Goal: Task Accomplishment & Management: Manage account settings

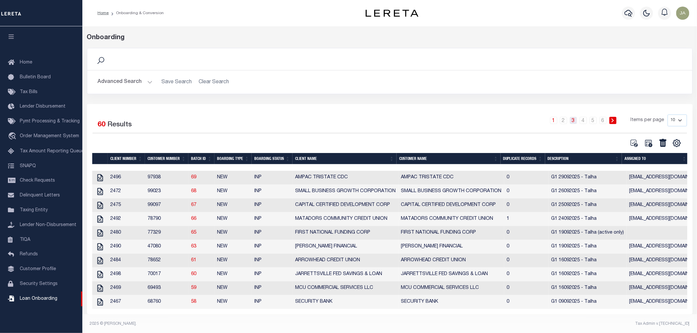
click at [575, 120] on link "3" at bounding box center [573, 120] width 7 height 7
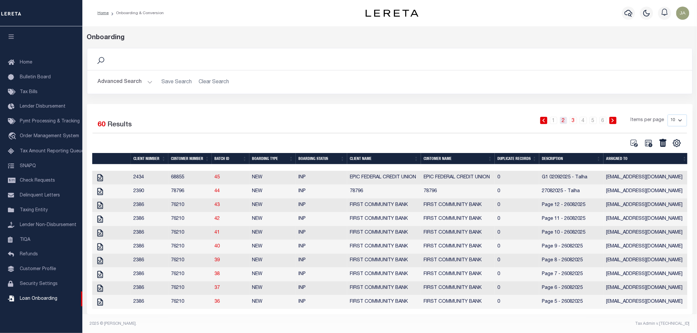
click at [566, 121] on link "2" at bounding box center [563, 120] width 7 height 7
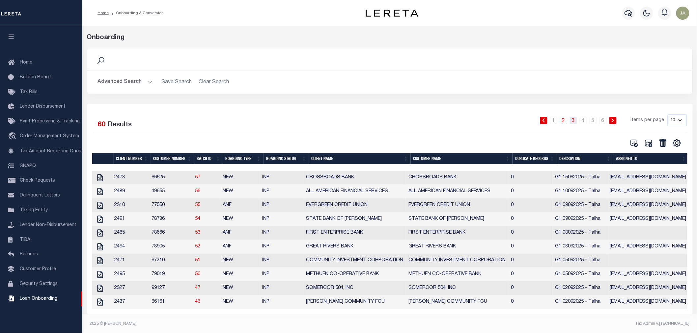
click at [577, 120] on link "3" at bounding box center [573, 120] width 7 height 7
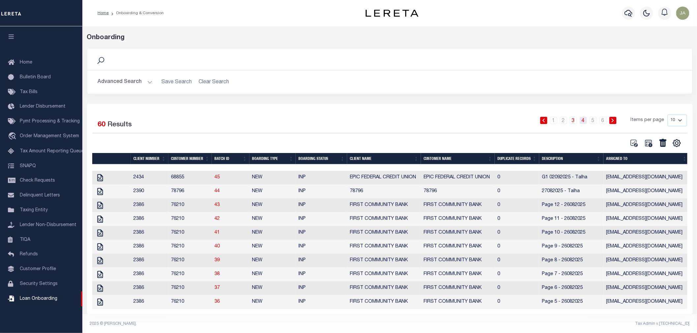
click at [585, 123] on link "4" at bounding box center [583, 120] width 7 height 7
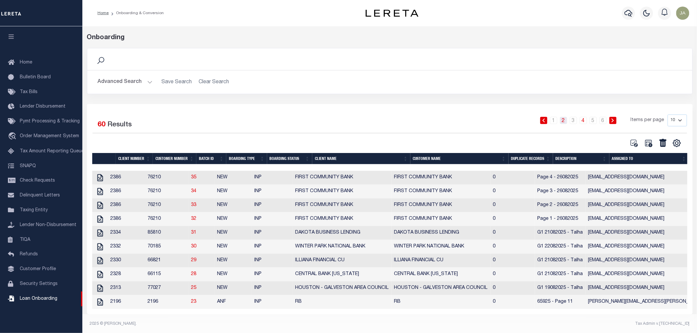
click at [563, 122] on link "2" at bounding box center [563, 120] width 7 height 7
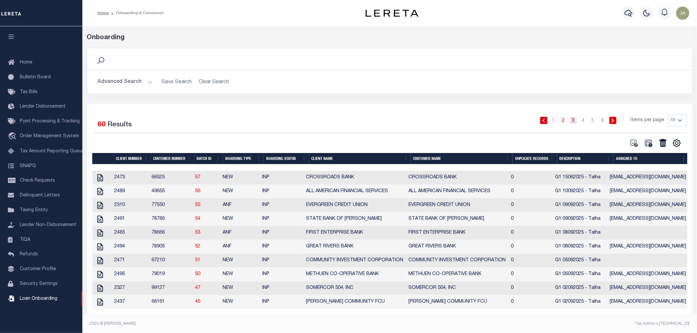
click at [574, 120] on link "3" at bounding box center [573, 120] width 7 height 7
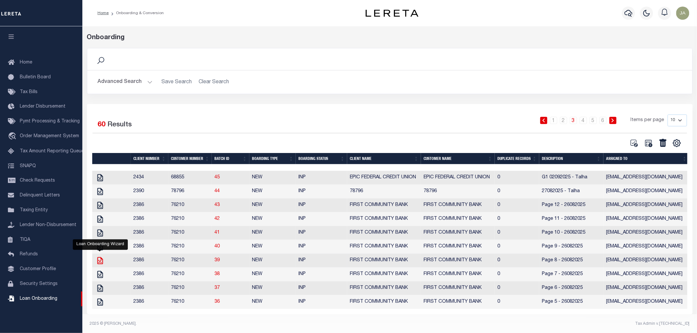
click at [99, 263] on icon at bounding box center [100, 260] width 6 height 7
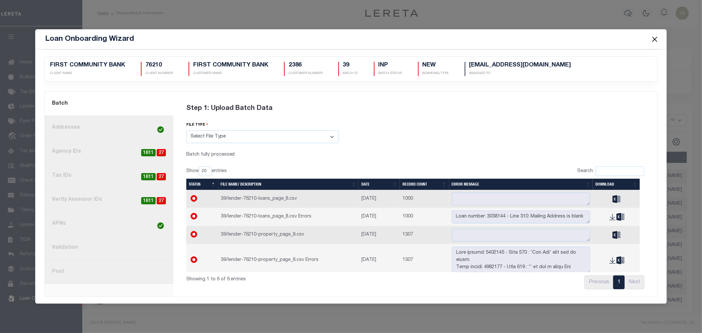
click at [107, 275] on link "8. Post" at bounding box center [109, 272] width 129 height 24
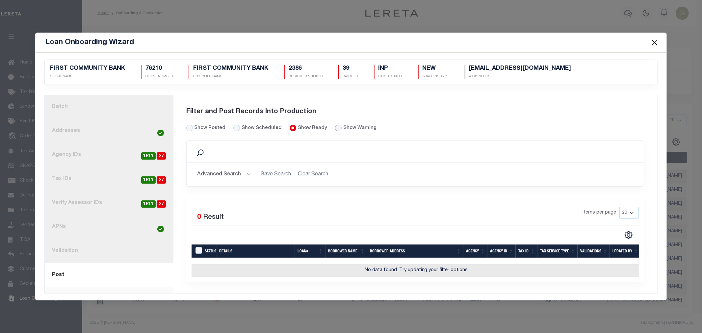
click at [335, 126] on input "radio" at bounding box center [338, 128] width 7 height 7
radio input "true"
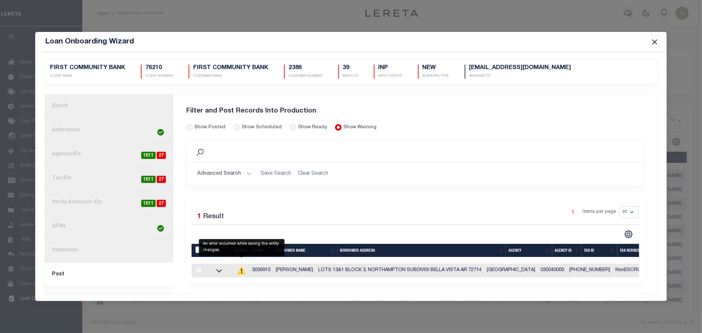
click at [242, 270] on icon at bounding box center [241, 270] width 1 height 3
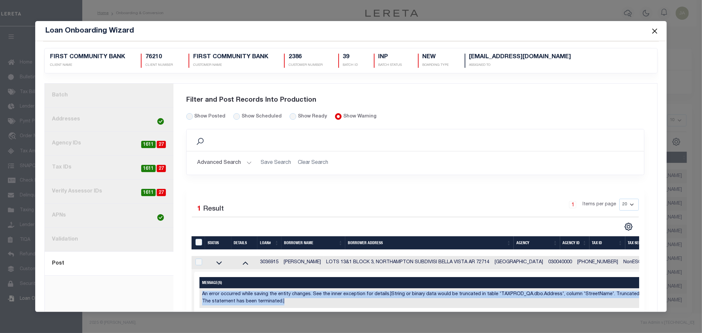
drag, startPoint x: 294, startPoint y: 302, endPoint x: 197, endPoint y: 291, distance: 98.3
click at [197, 291] on div "Selected 1 Result Items per page" at bounding box center [520, 292] width 653 height 41
copy table "Message(s) An error occurred while saving the entity changes. See the inner exc…"
click at [651, 29] on button "Close" at bounding box center [655, 31] width 9 height 9
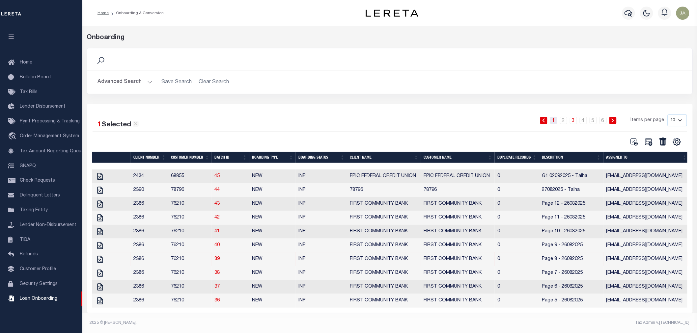
click at [554, 123] on link "1" at bounding box center [553, 120] width 7 height 7
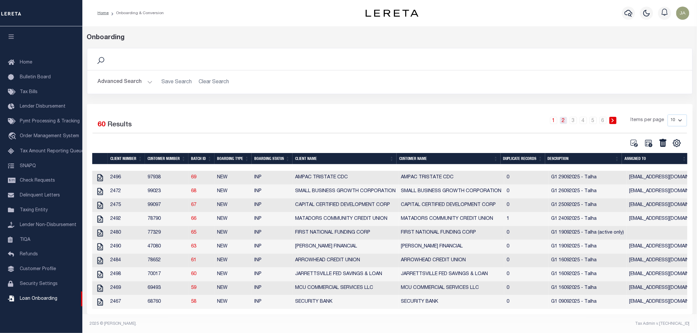
click at [565, 120] on link "2" at bounding box center [563, 120] width 7 height 7
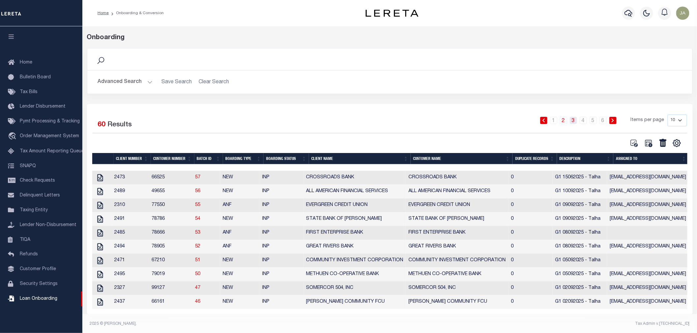
click at [573, 123] on link "3" at bounding box center [573, 120] width 7 height 7
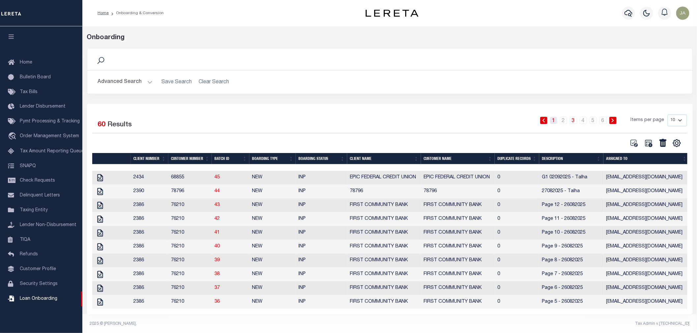
click at [556, 123] on link "1" at bounding box center [553, 120] width 7 height 7
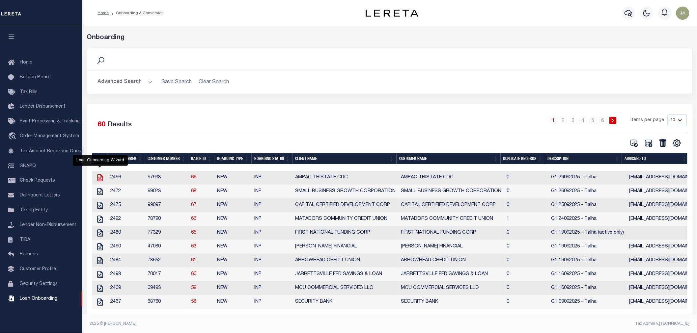
click at [101, 178] on icon at bounding box center [100, 178] width 9 height 9
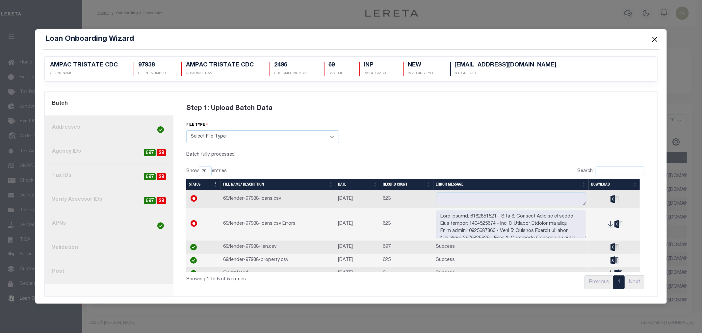
click at [141, 277] on link "8. Post" at bounding box center [109, 272] width 129 height 24
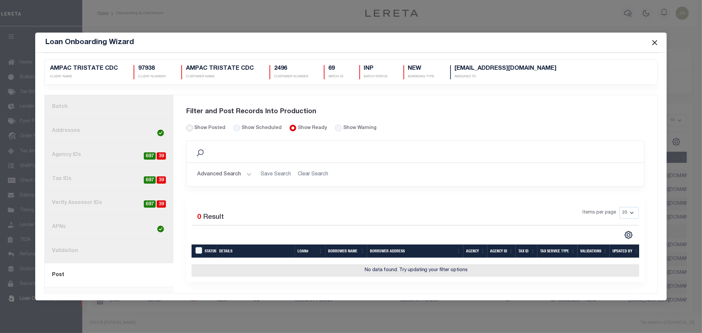
click at [192, 125] on input "Show Posted" at bounding box center [189, 128] width 7 height 7
radio input "true"
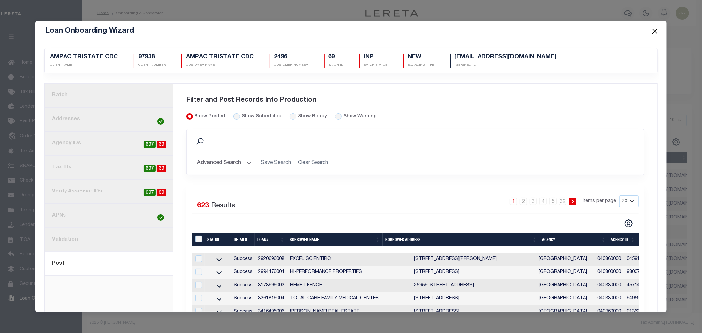
click at [652, 30] on button "Close" at bounding box center [655, 31] width 9 height 9
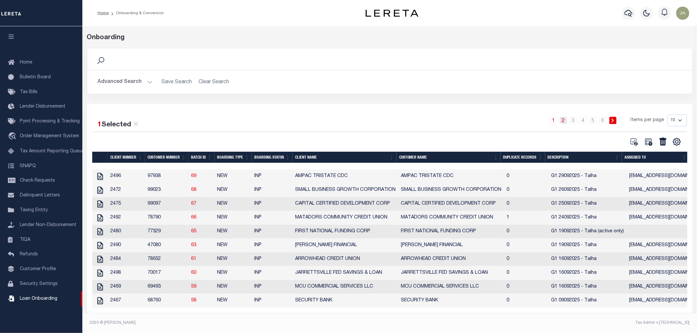
click at [564, 122] on link "2" at bounding box center [563, 120] width 7 height 7
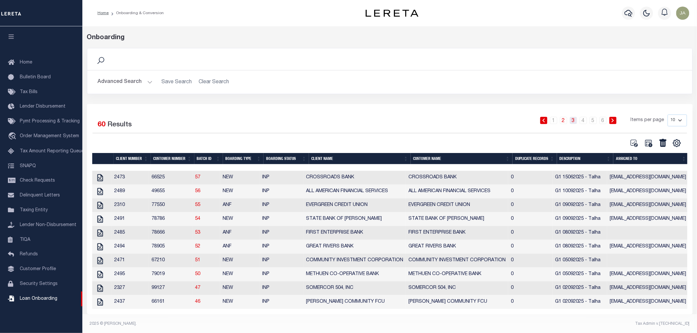
click at [576, 120] on link "3" at bounding box center [573, 120] width 7 height 7
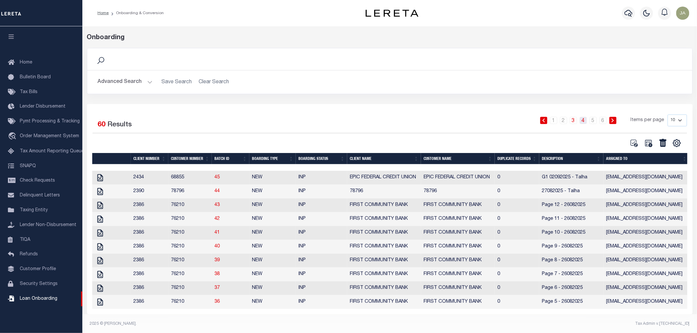
click at [582, 121] on link "4" at bounding box center [583, 120] width 7 height 7
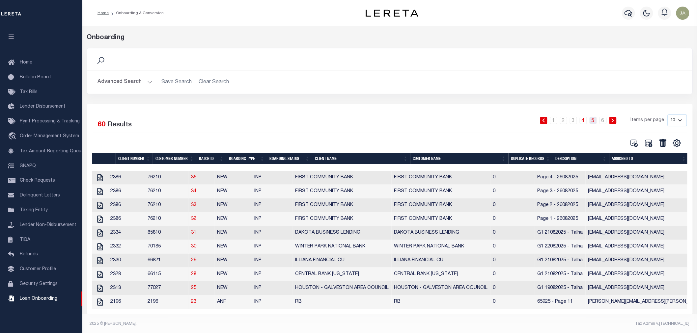
click at [594, 120] on link "5" at bounding box center [592, 120] width 7 height 7
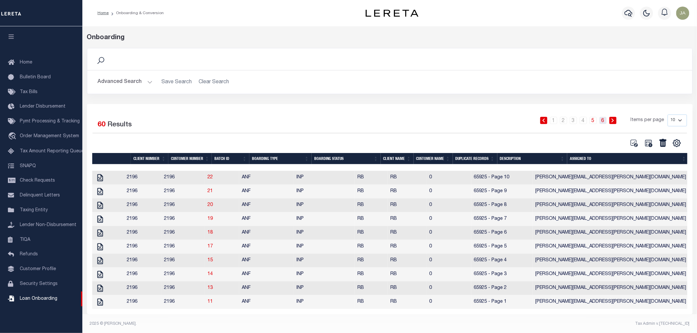
click at [601, 121] on link "6" at bounding box center [602, 120] width 7 height 7
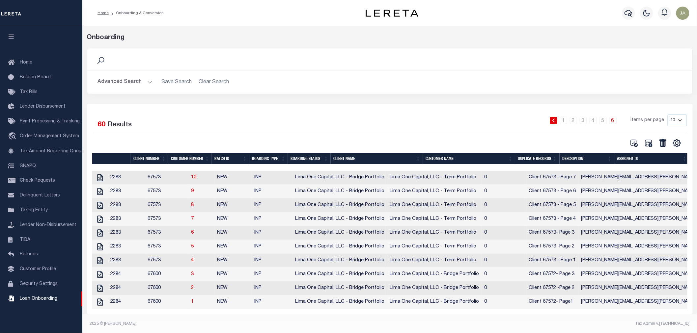
click at [554, 123] on link at bounding box center [553, 120] width 7 height 7
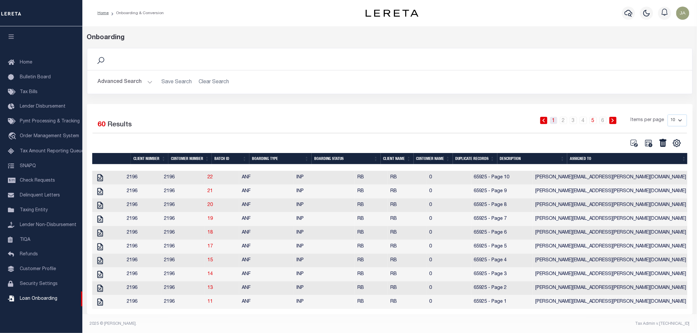
click at [552, 123] on link "1" at bounding box center [553, 120] width 7 height 7
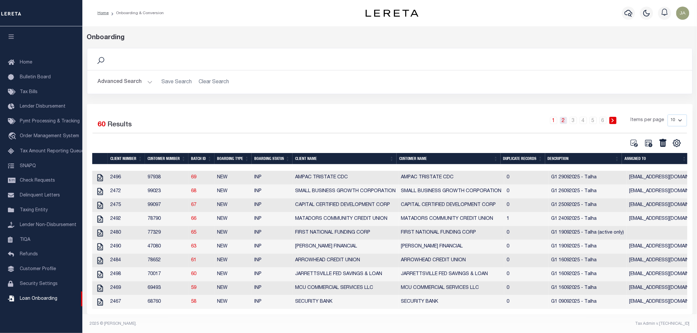
click at [567, 123] on link "2" at bounding box center [563, 120] width 7 height 7
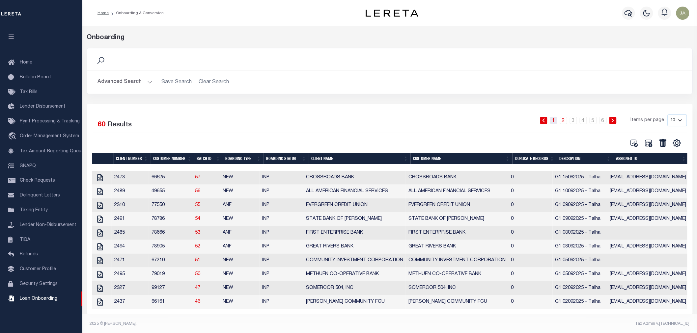
click at [557, 123] on link "1" at bounding box center [553, 120] width 7 height 7
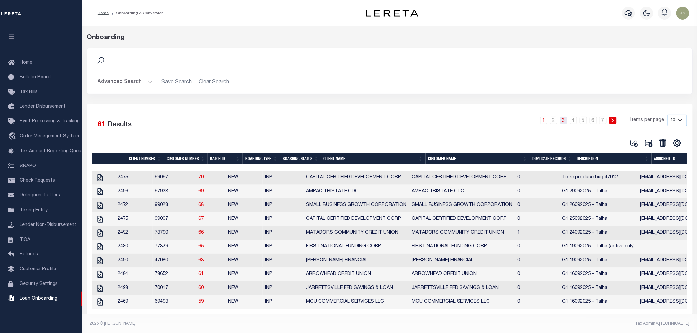
click at [565, 120] on link "3" at bounding box center [563, 120] width 7 height 7
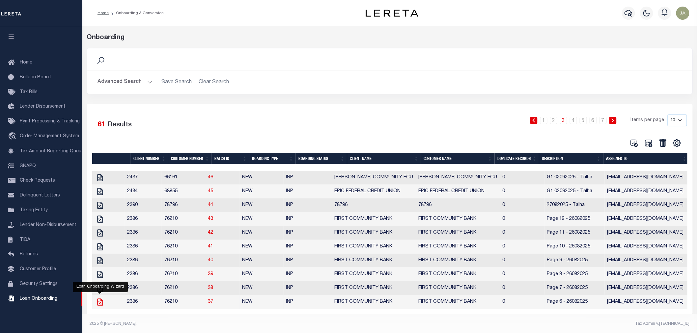
click at [100, 307] on icon at bounding box center [100, 302] width 9 height 9
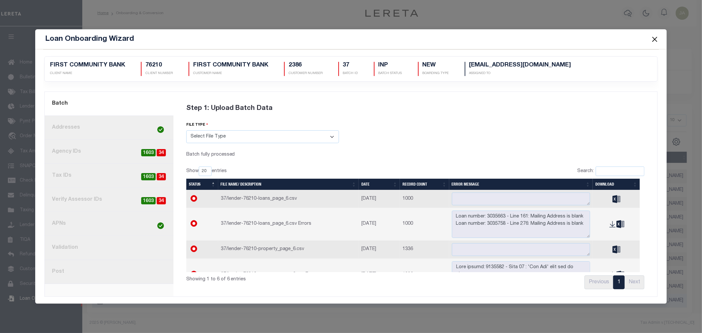
click at [115, 275] on link "8. Post" at bounding box center [109, 272] width 129 height 24
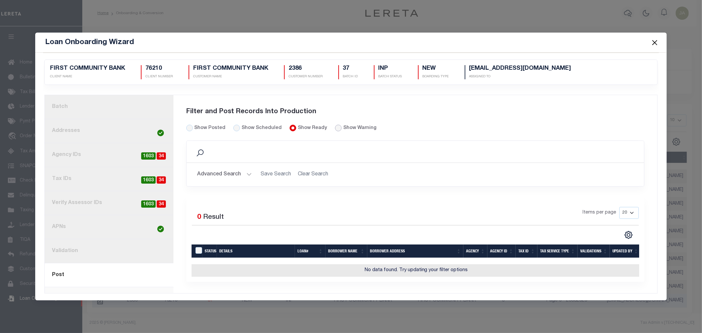
click at [335, 129] on input "radio" at bounding box center [338, 128] width 7 height 7
radio input "true"
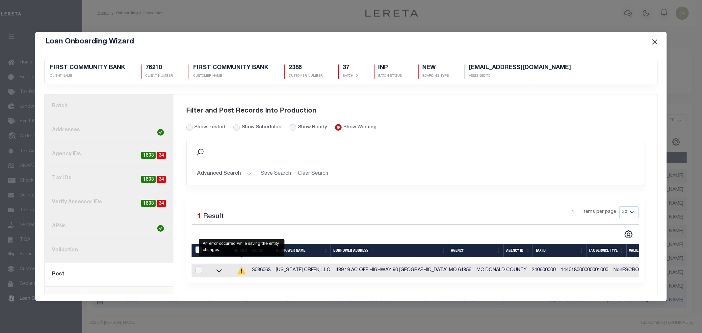
click at [241, 271] on icon at bounding box center [241, 270] width 9 height 9
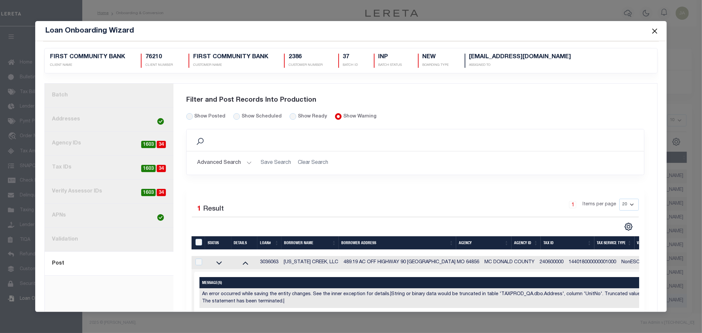
click at [653, 32] on button "Close" at bounding box center [655, 31] width 9 height 9
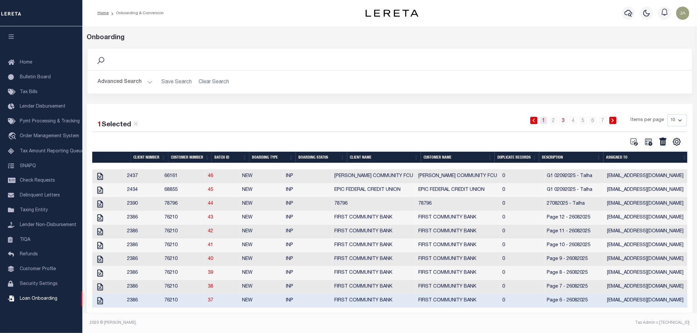
click at [545, 122] on link "1" at bounding box center [543, 120] width 7 height 7
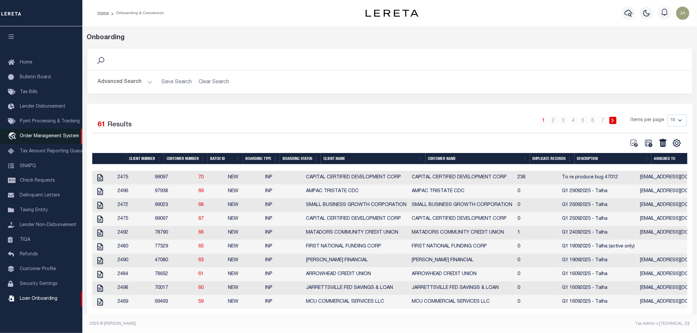
click at [35, 137] on span "Order Management System" at bounding box center [49, 136] width 59 height 5
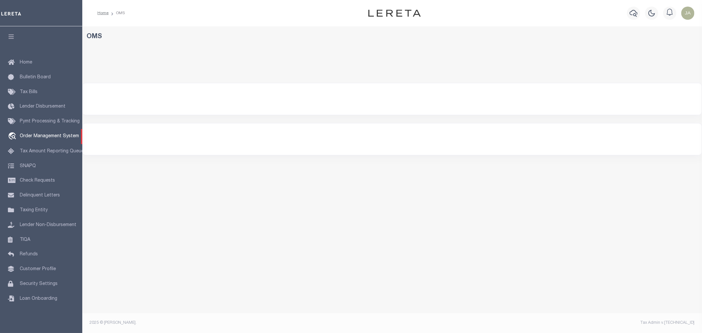
select select "200"
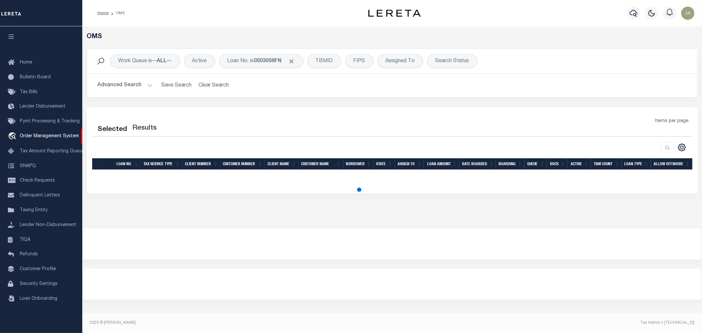
select select "200"
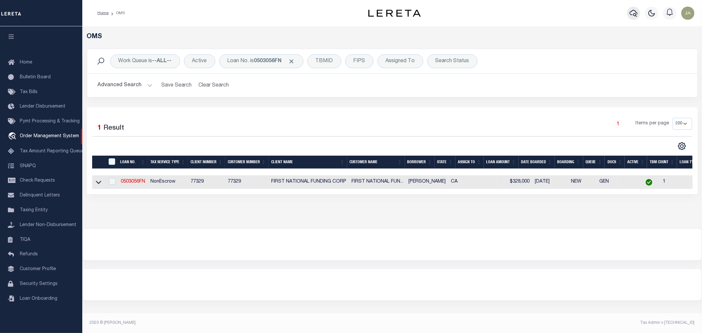
click at [635, 11] on icon "button" at bounding box center [634, 13] width 8 height 7
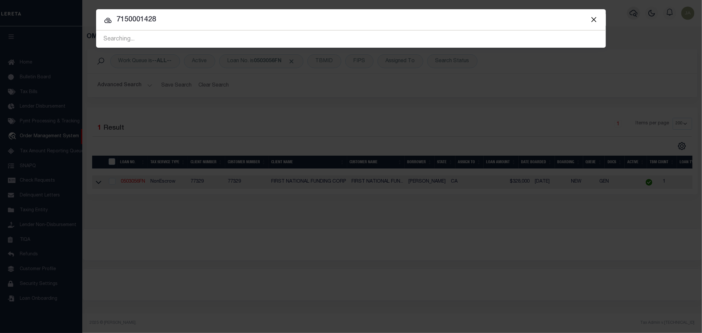
type input "7150001428"
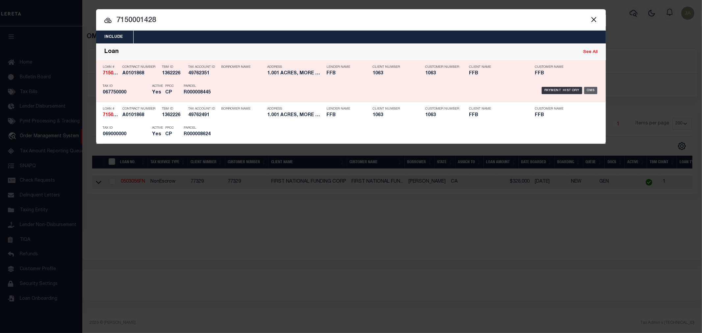
click at [591, 90] on div "OMS" at bounding box center [591, 90] width 14 height 7
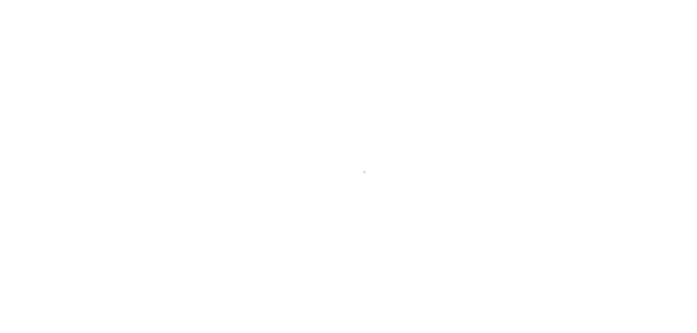
select select "400"
select select "NonEscrow"
select select "4837"
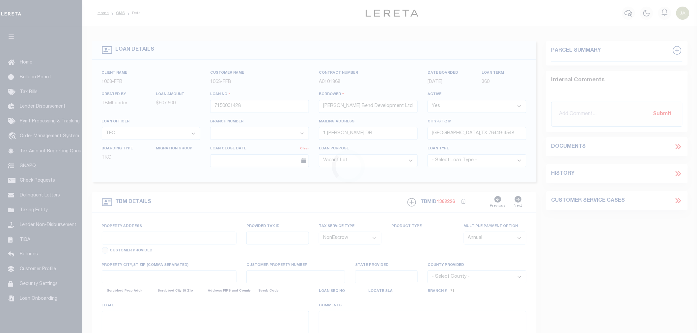
select select "528"
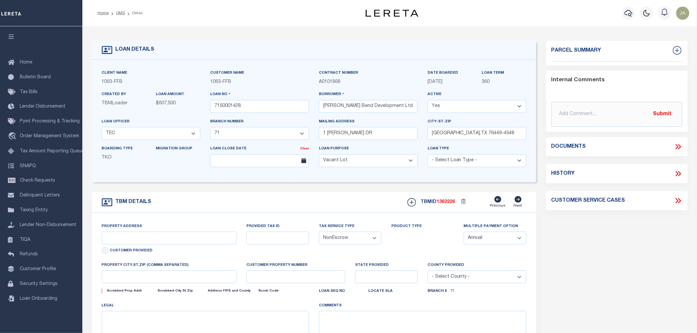
type input "1.001 ACRES, MORE OR LESS, TRA"
select select
type input "[GEOGRAPHIC_DATA] [GEOGRAPHIC_DATA] 764490000"
type input "1"
type input "[GEOGRAPHIC_DATA]"
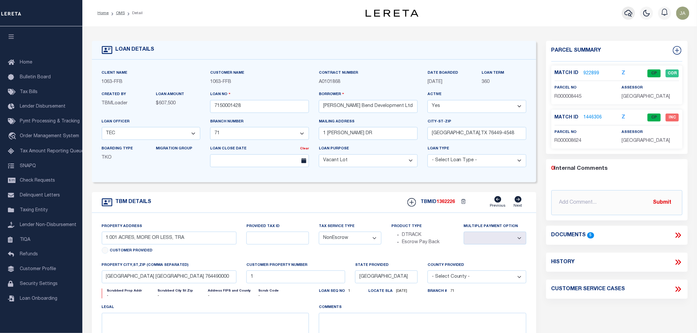
click at [626, 14] on icon "button" at bounding box center [628, 13] width 8 height 8
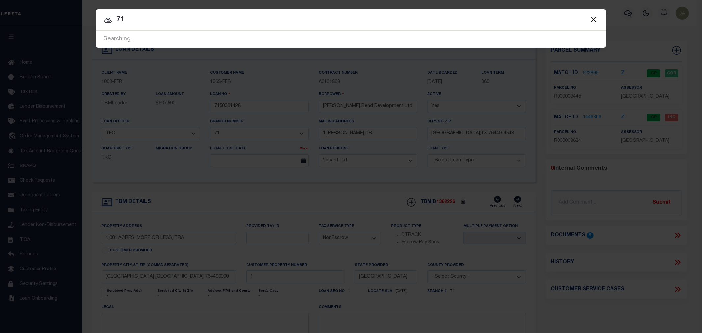
type input "7"
type input "680173940"
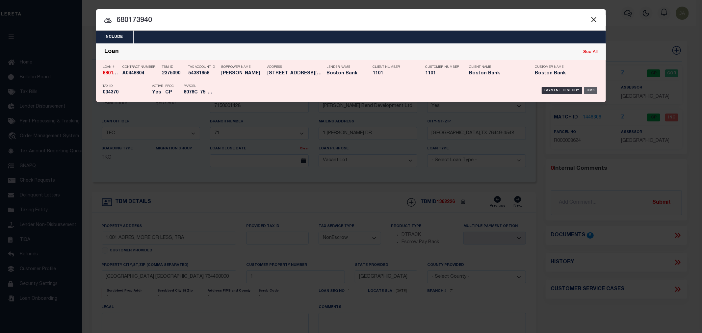
click at [594, 90] on div "OMS" at bounding box center [591, 90] width 14 height 7
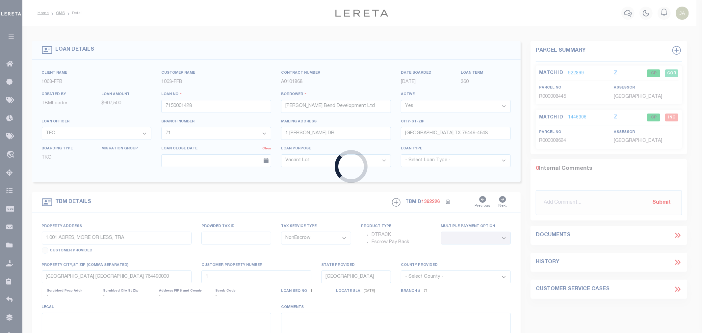
type input "680173940"
type input "REGAN GEORGE K JR"
select select
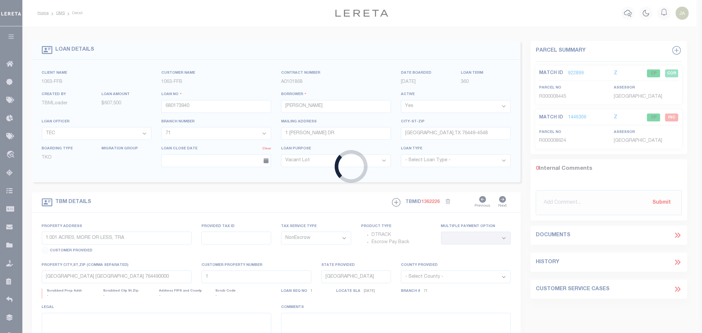
select select "Escrow"
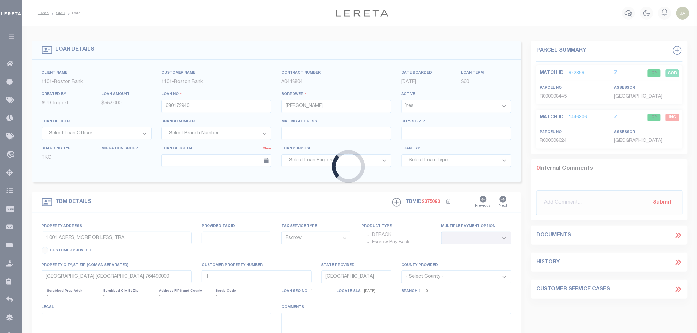
type input "204 MARINA DR #20"
type input "034370"
select select
type input "QUINCY MA"
type input "8517"
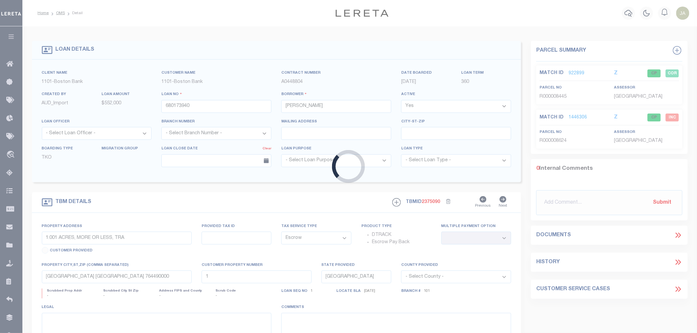
type input "MA"
select select "[GEOGRAPHIC_DATA]"
select select "3166"
select select "1487"
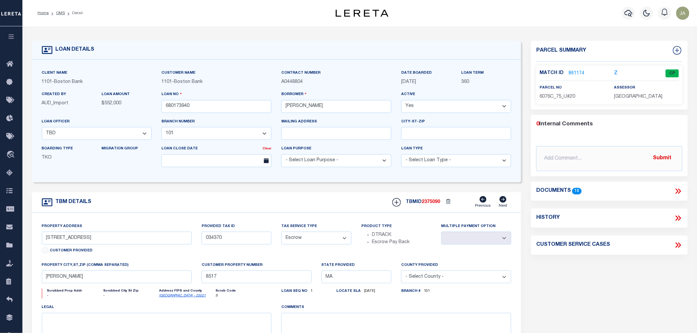
click at [573, 72] on link "861174" at bounding box center [576, 73] width 16 height 7
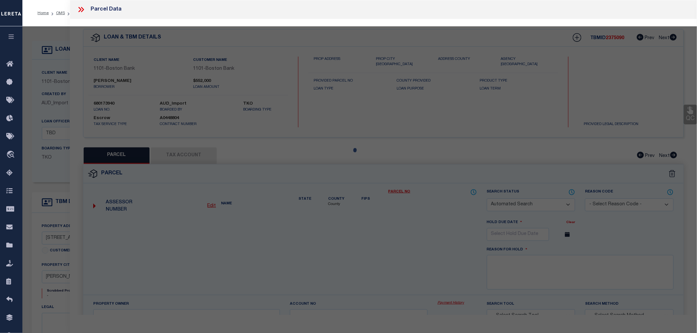
click at [197, 159] on div at bounding box center [359, 259] width 674 height 467
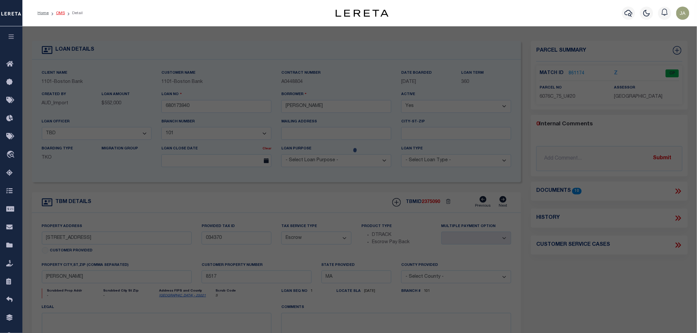
click at [60, 12] on link "OMS" at bounding box center [60, 13] width 9 height 4
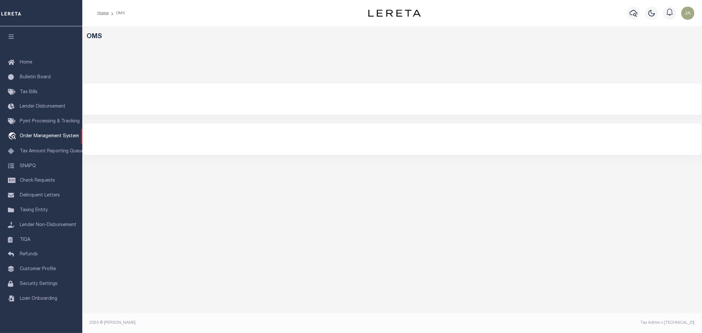
select select "200"
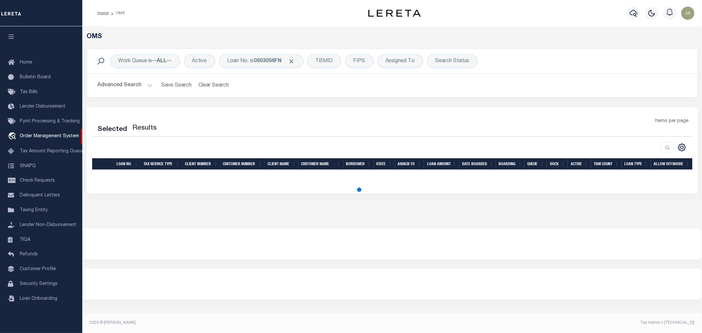
select select "200"
